Goal: Task Accomplishment & Management: Manage account settings

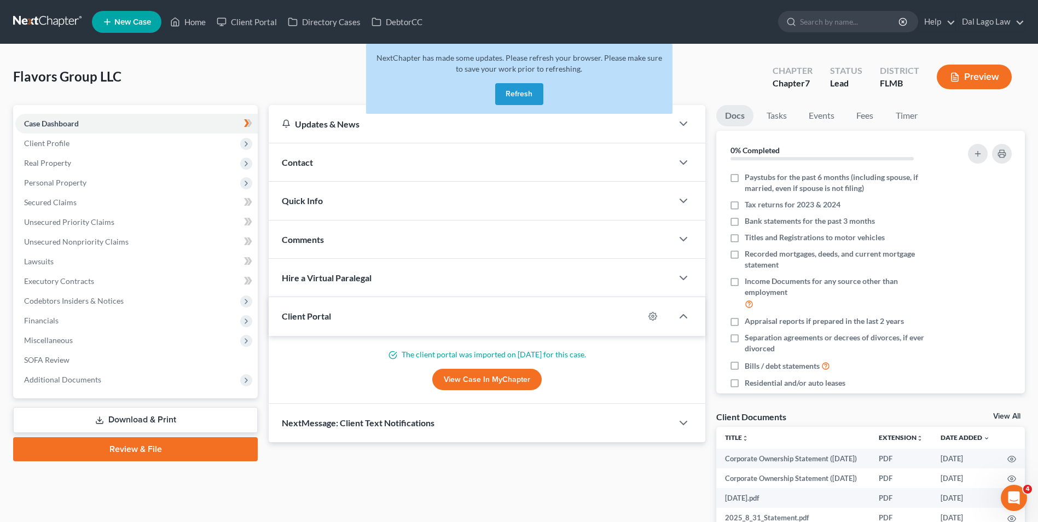
click at [513, 93] on button "Refresh" at bounding box center [519, 94] width 48 height 22
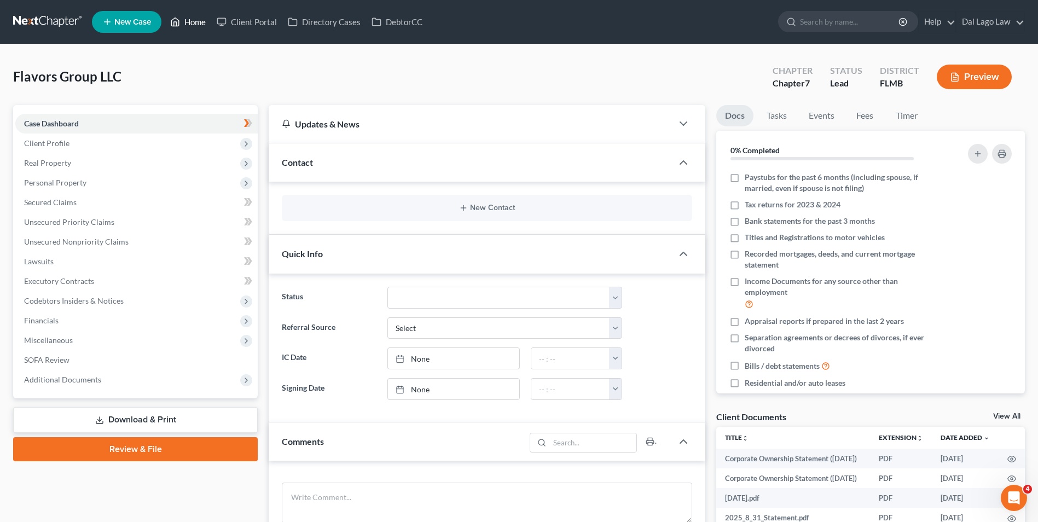
click at [187, 20] on link "Home" at bounding box center [188, 22] width 46 height 20
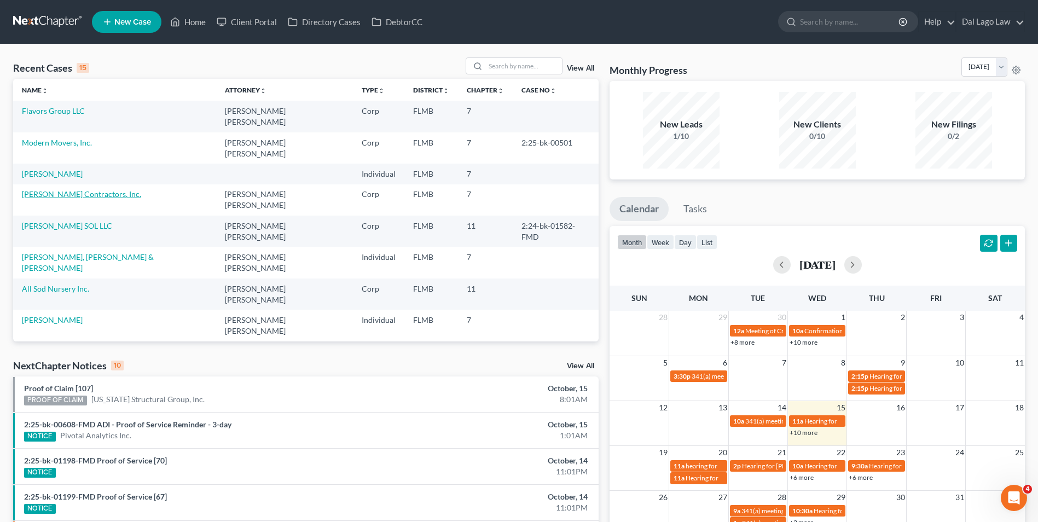
click at [65, 189] on link "Herzog Contractors, Inc." at bounding box center [81, 193] width 119 height 9
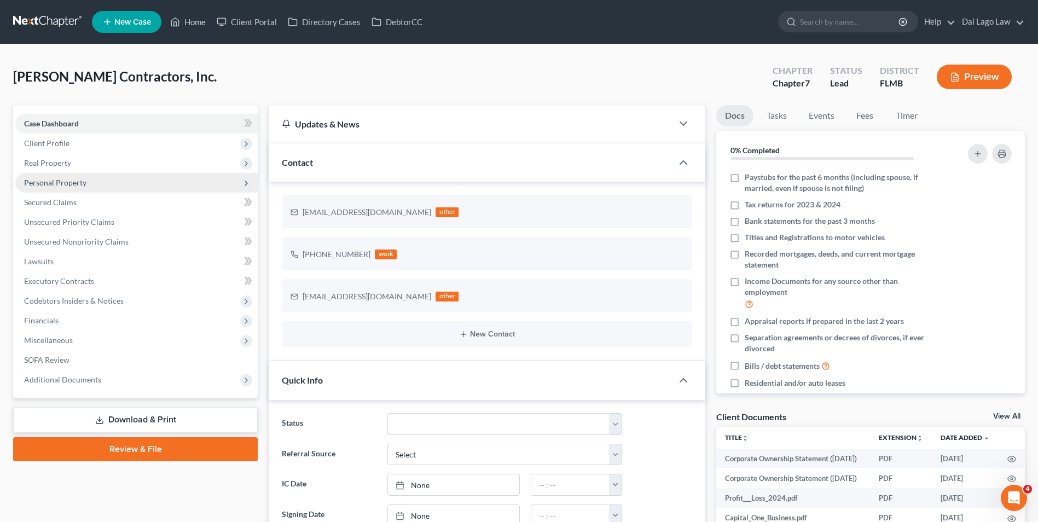
click at [84, 185] on span "Personal Property" at bounding box center [55, 182] width 62 height 9
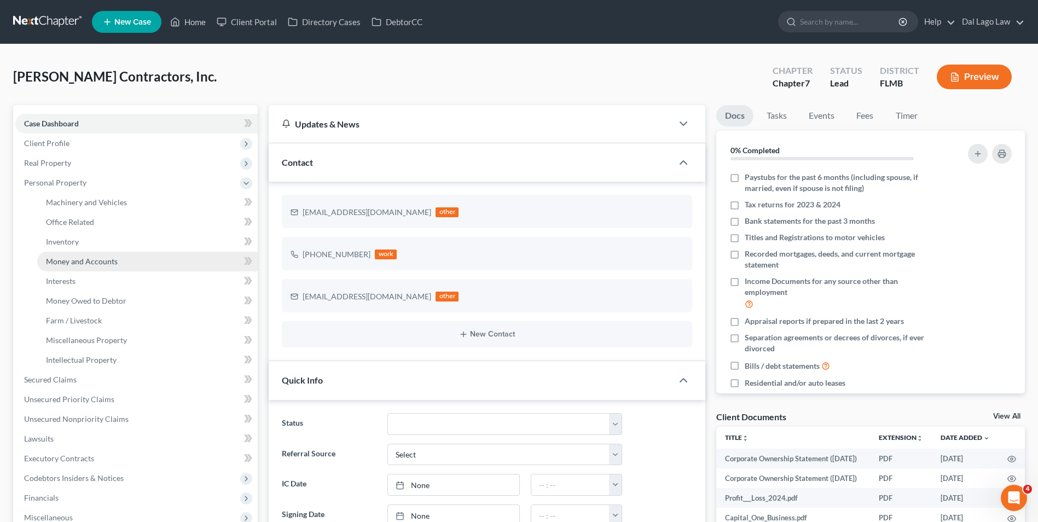
click at [132, 265] on link "Money and Accounts" at bounding box center [147, 262] width 220 height 20
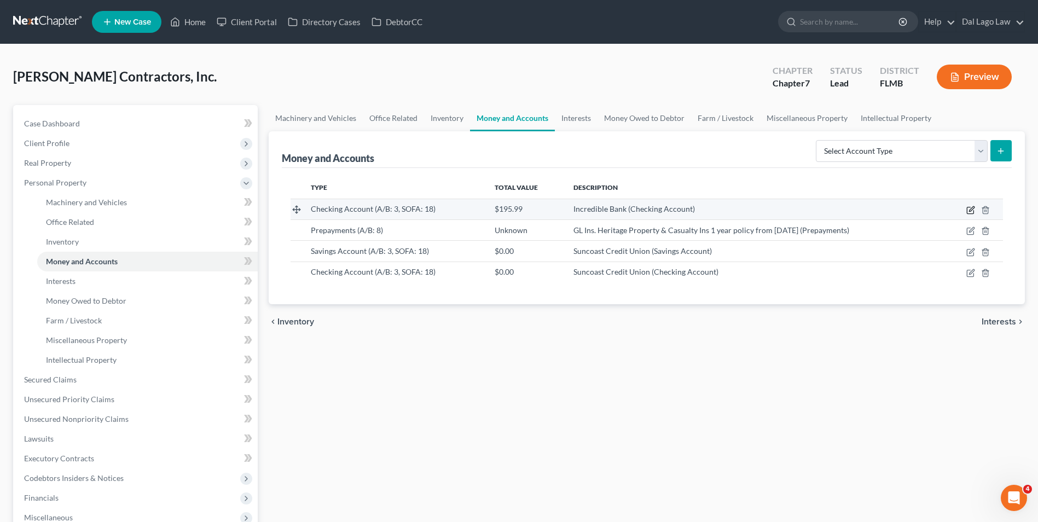
click at [970, 211] on icon "button" at bounding box center [970, 210] width 9 height 9
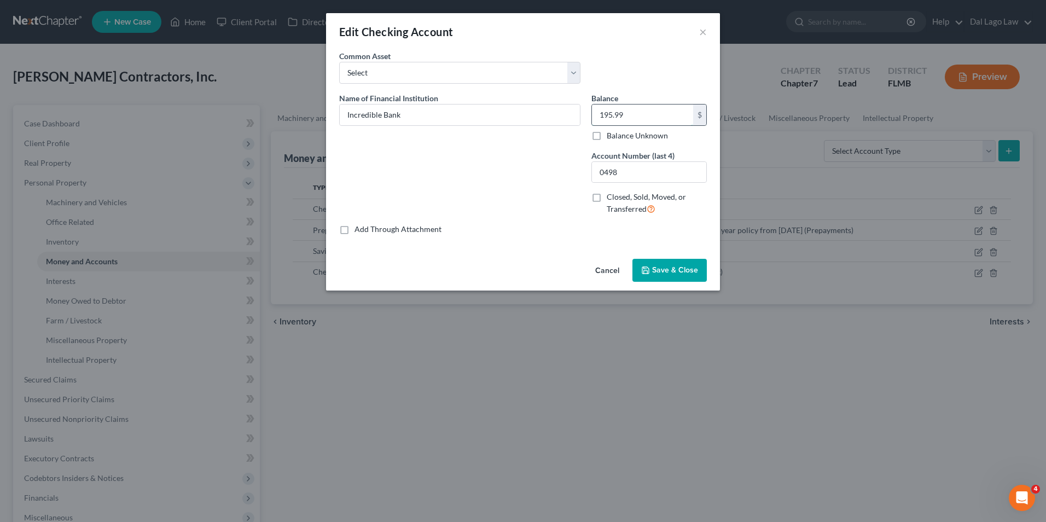
click at [626, 114] on input "195.99" at bounding box center [642, 114] width 101 height 21
type input "117.32"
click at [686, 269] on span "Save & Close" at bounding box center [675, 269] width 46 height 9
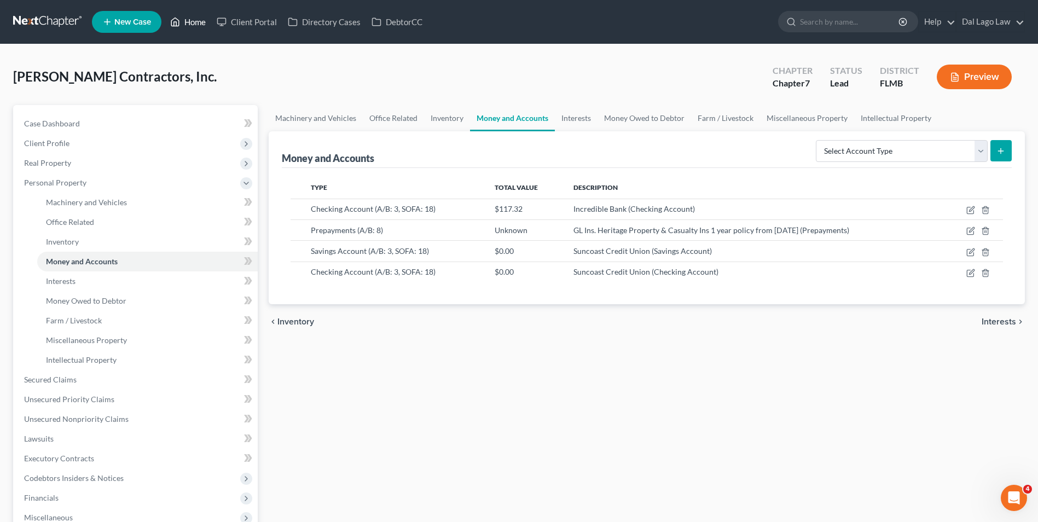
click at [194, 19] on link "Home" at bounding box center [188, 22] width 46 height 20
